Goal: Task Accomplishment & Management: Manage account settings

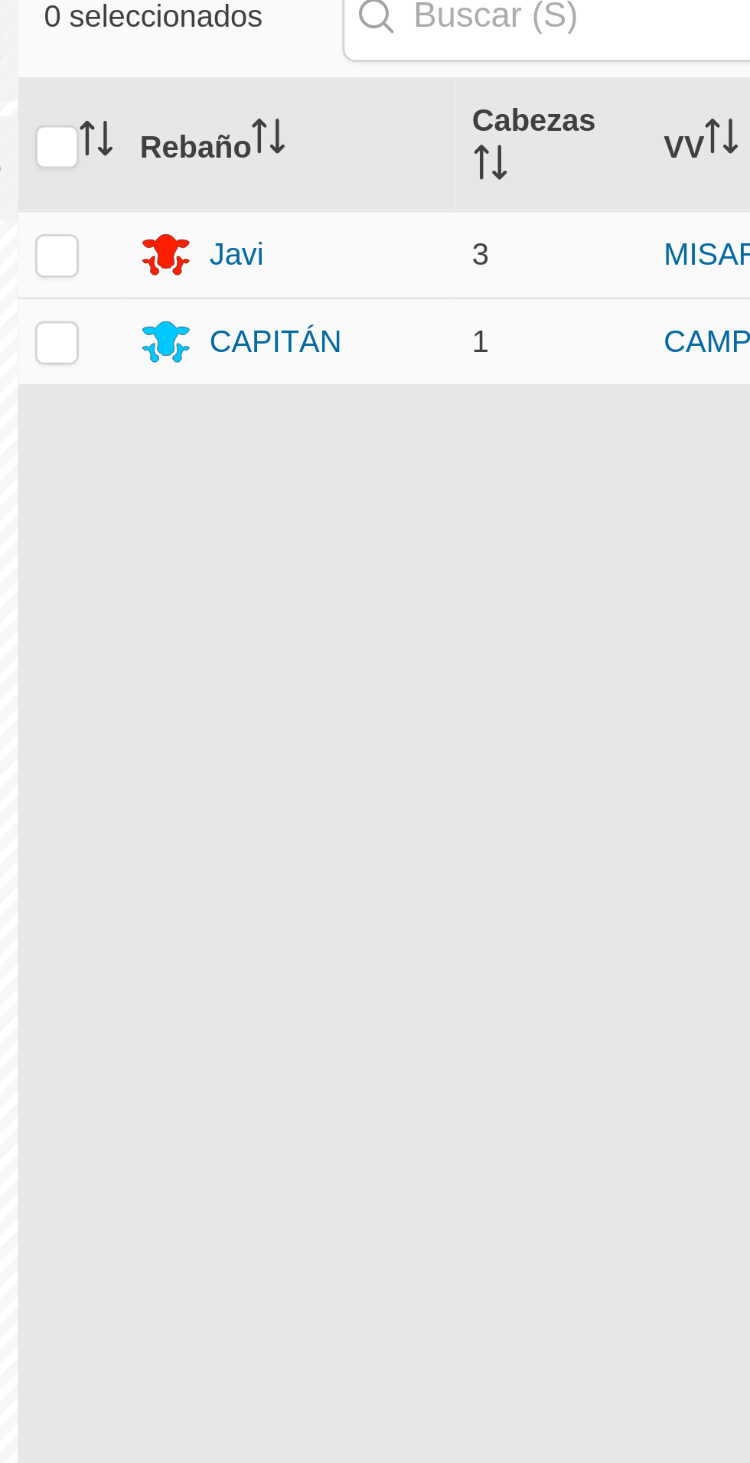
click at [400, 162] on icon at bounding box center [403, 171] width 18 height 18
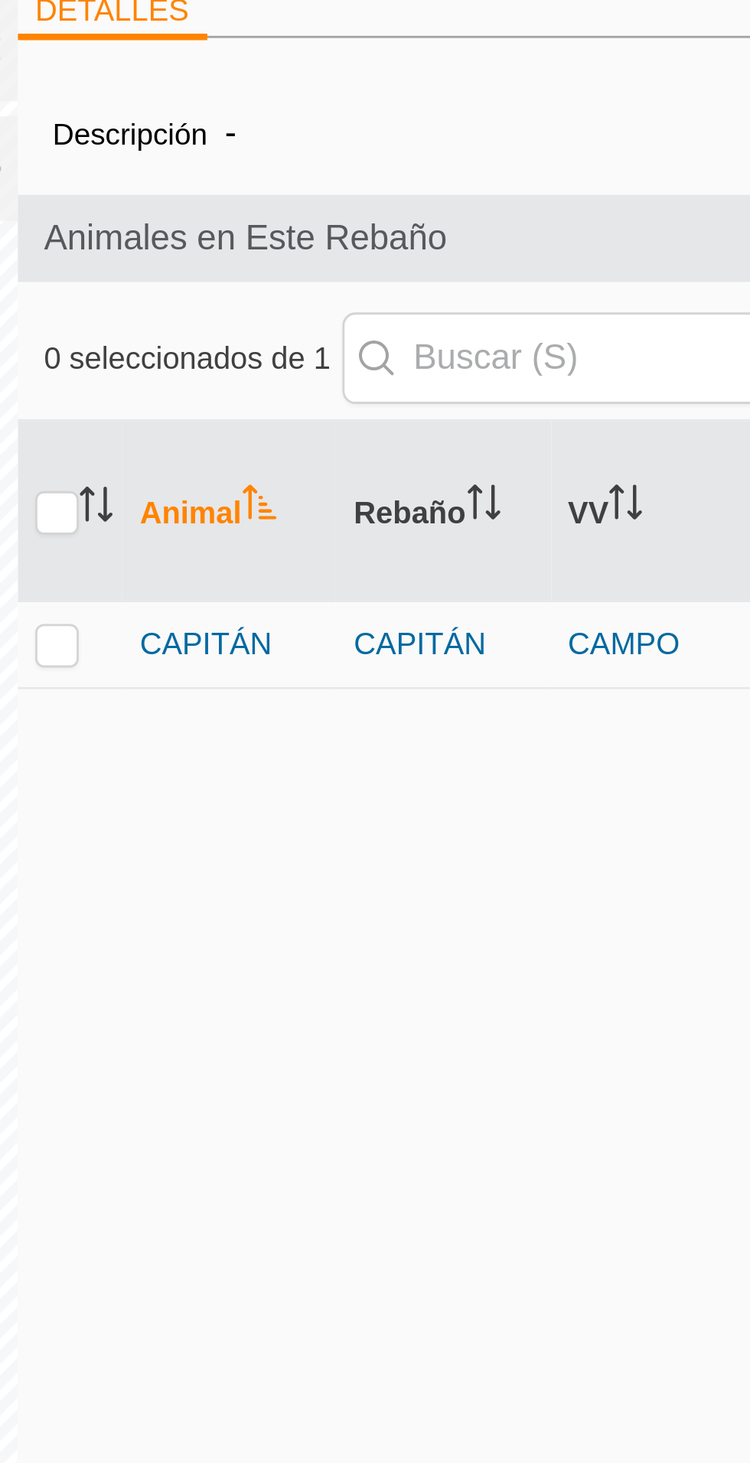
click at [373, 274] on td at bounding box center [369, 278] width 37 height 31
checkbox input "true"
click at [423, 272] on font "CAPITÁN" at bounding box center [417, 278] width 47 height 12
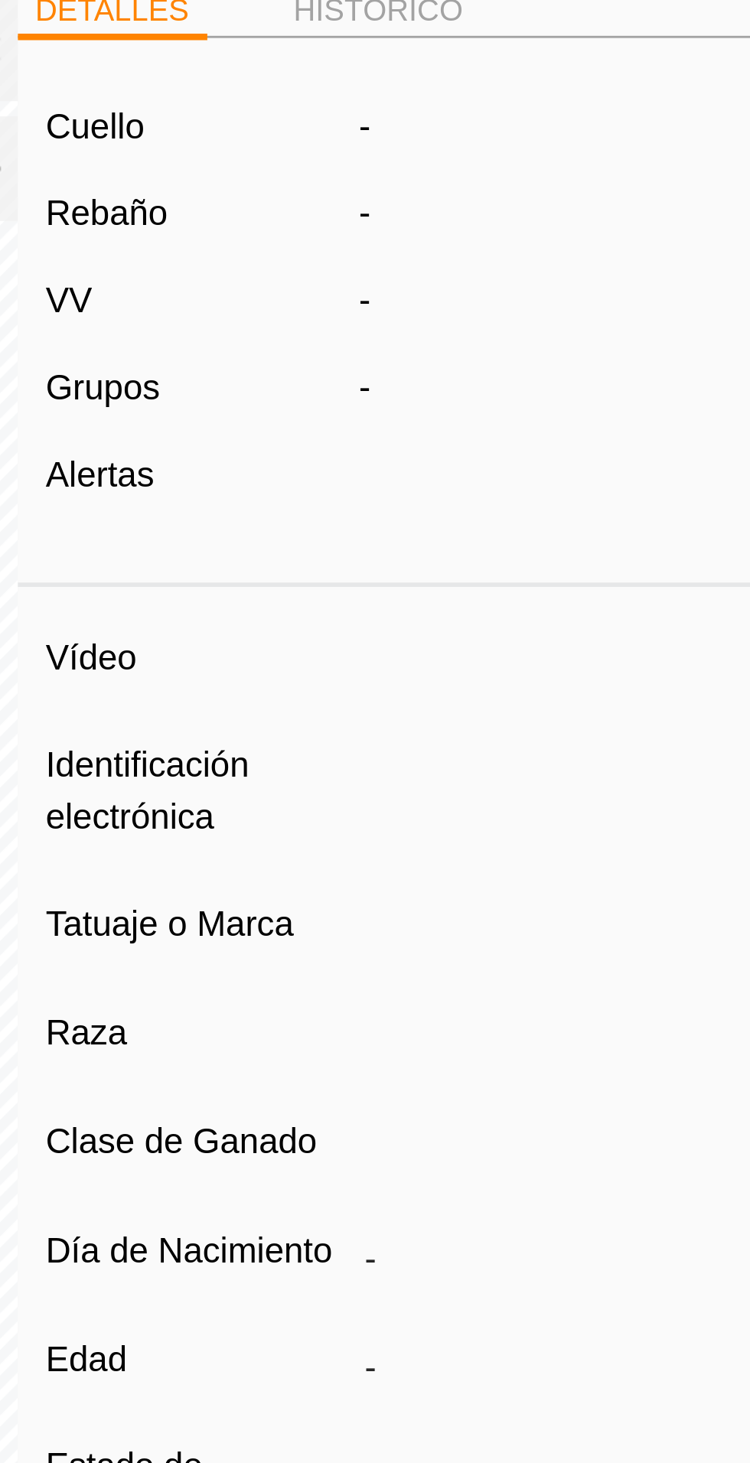
type input "CAPITAN"
type input "-"
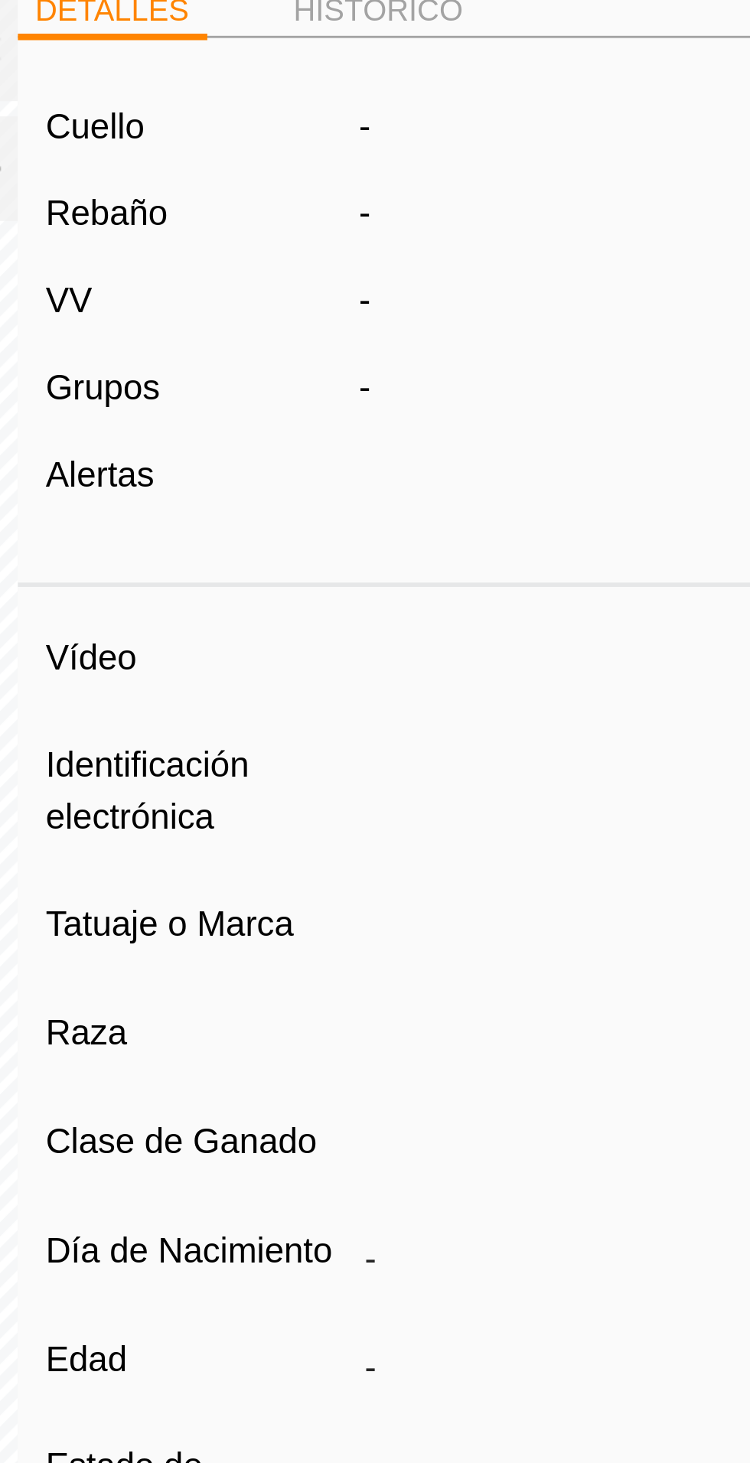
type input "0 kg"
type input "-"
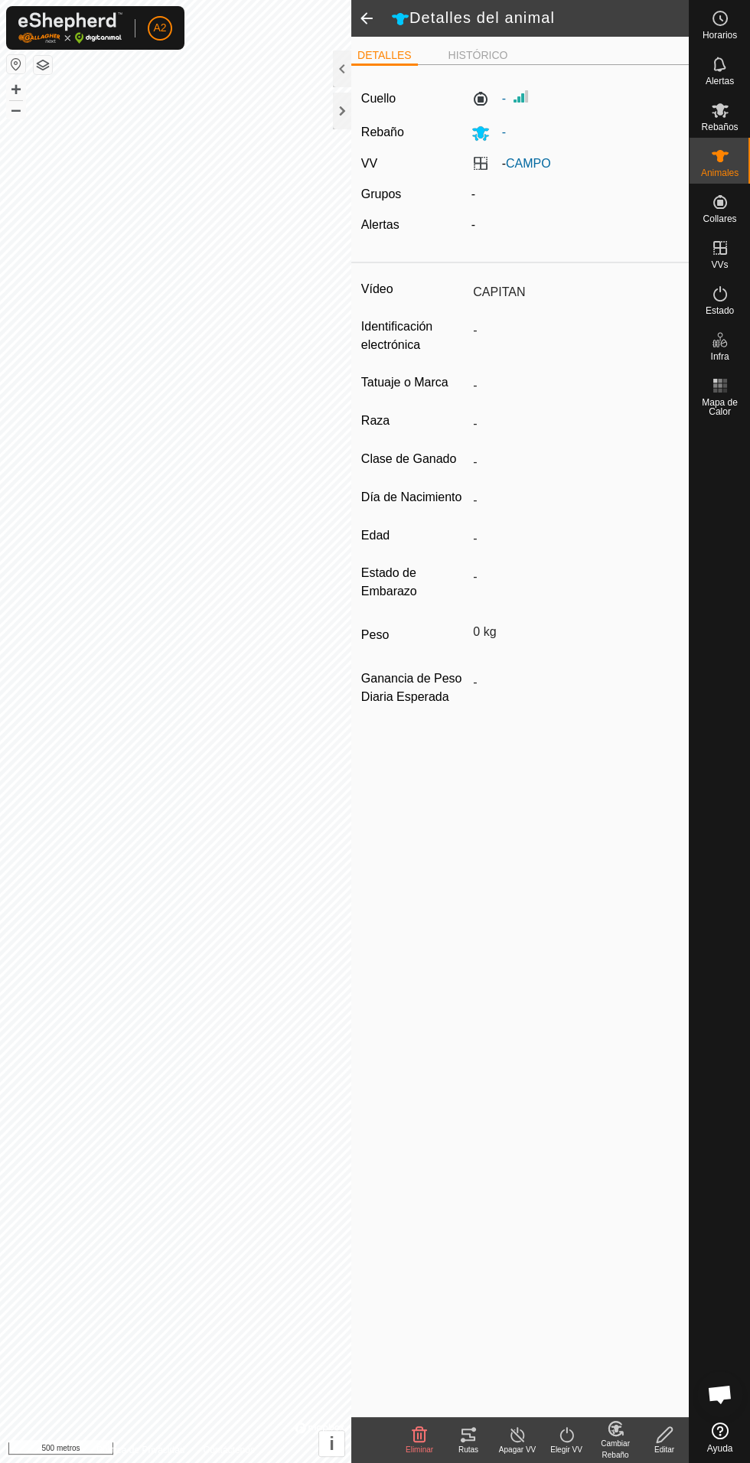
click at [474, 1429] on icon at bounding box center [468, 1435] width 14 height 12
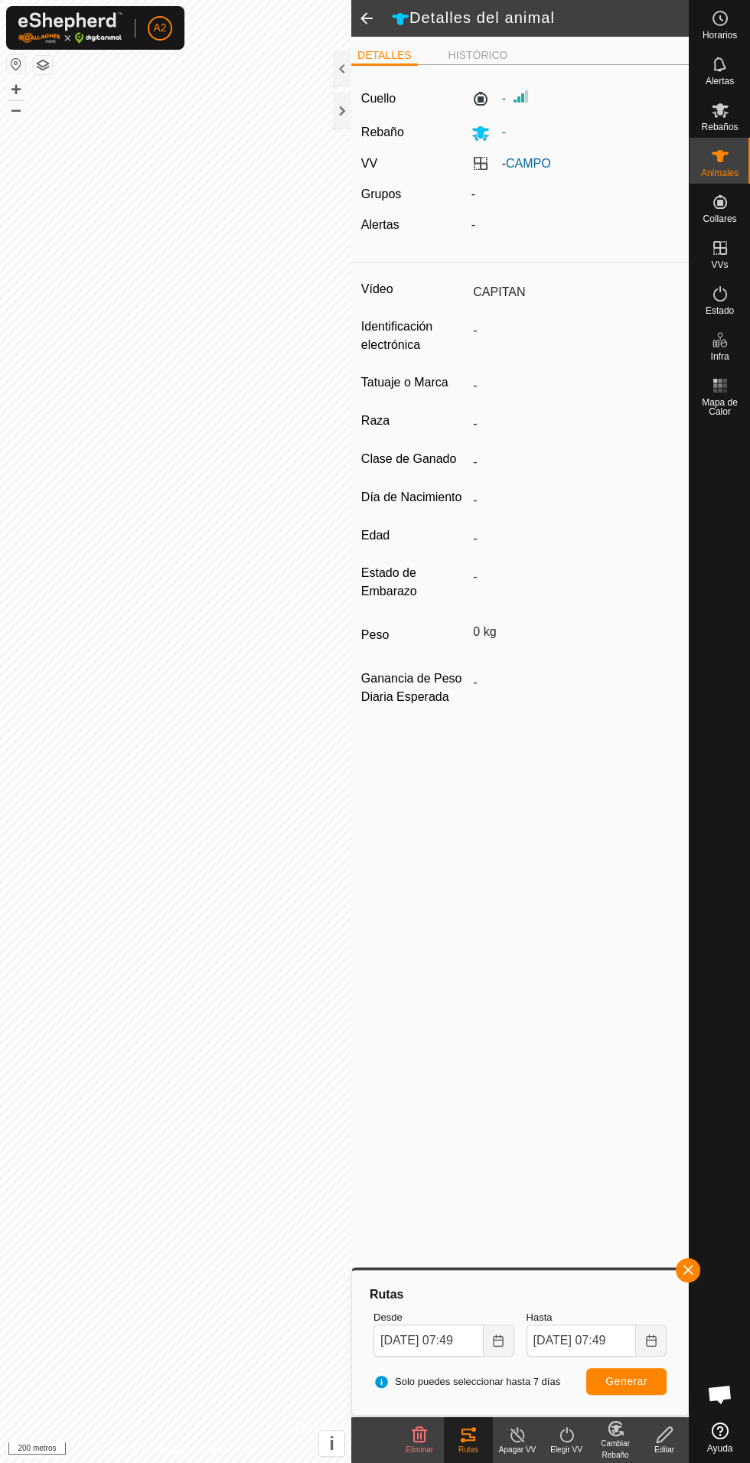
click at [334, 119] on div at bounding box center [342, 111] width 18 height 37
